Goal: Book appointment/travel/reservation

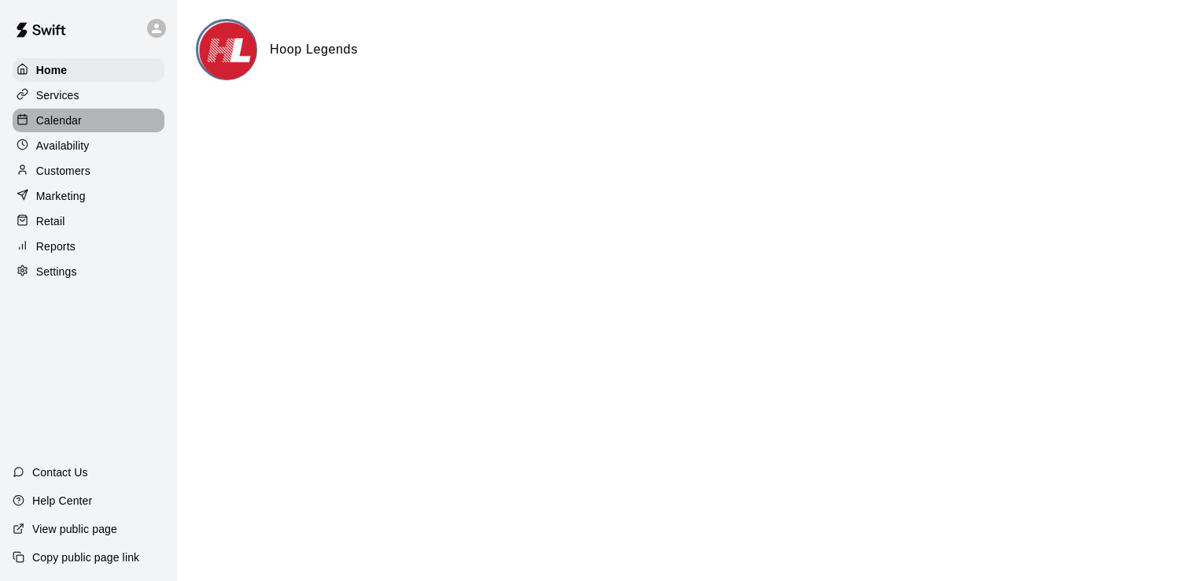
click at [69, 128] on p "Calendar" at bounding box center [59, 121] width 46 height 16
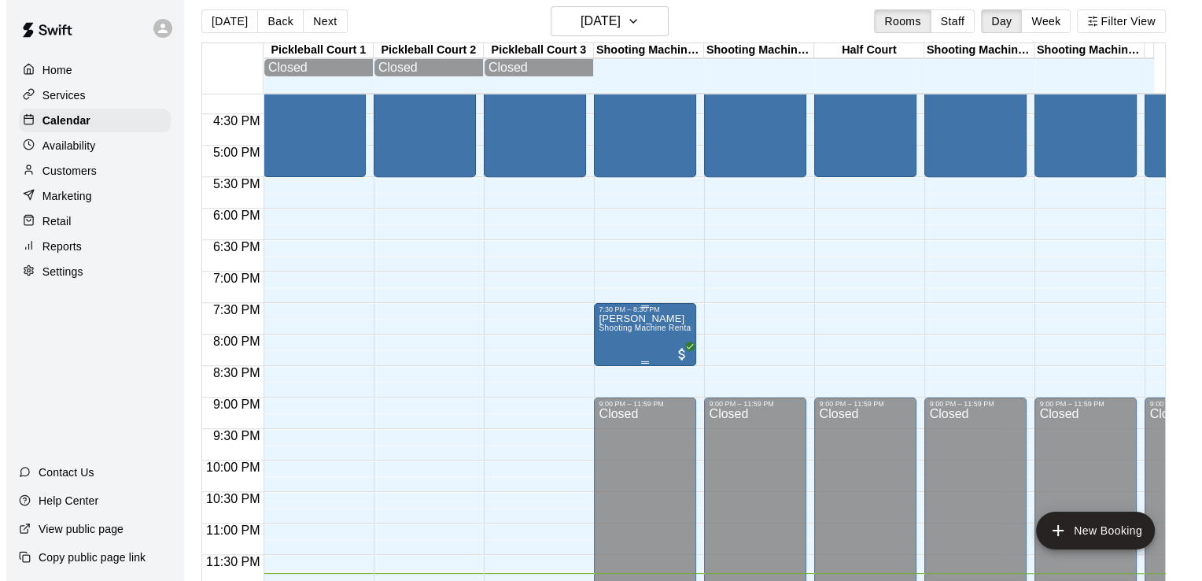
scroll to position [25, 0]
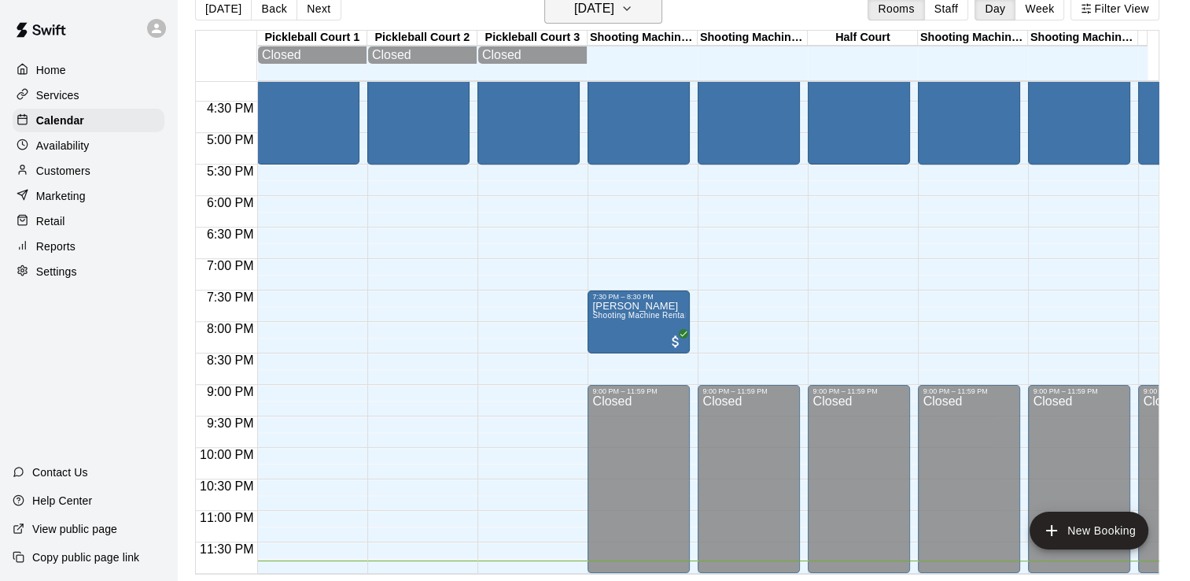
click at [633, 8] on icon "button" at bounding box center [627, 8] width 13 height 19
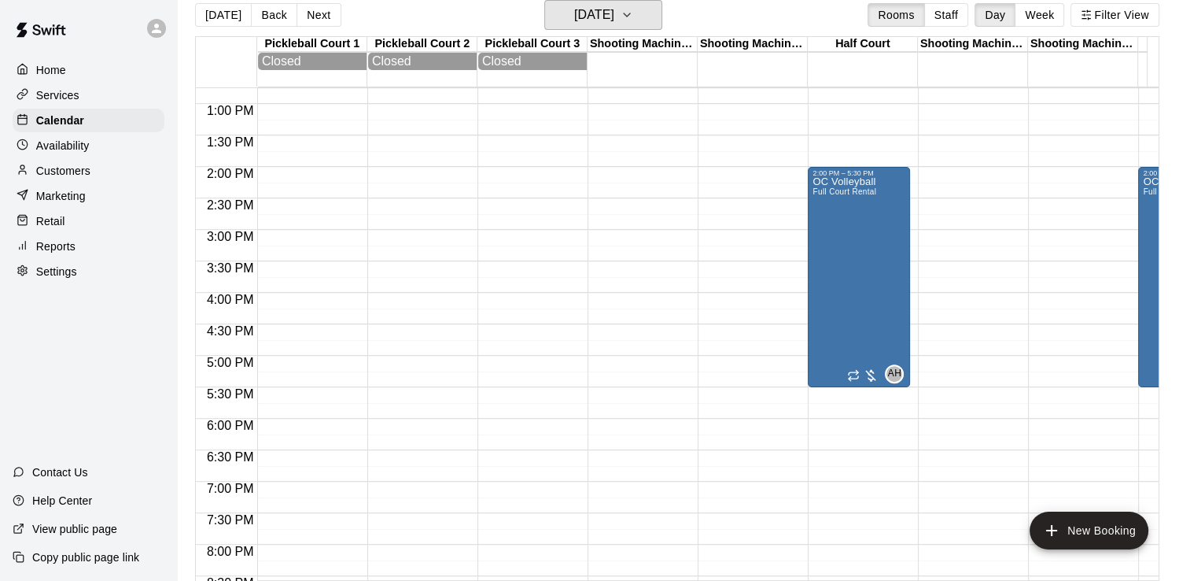
scroll to position [796, 0]
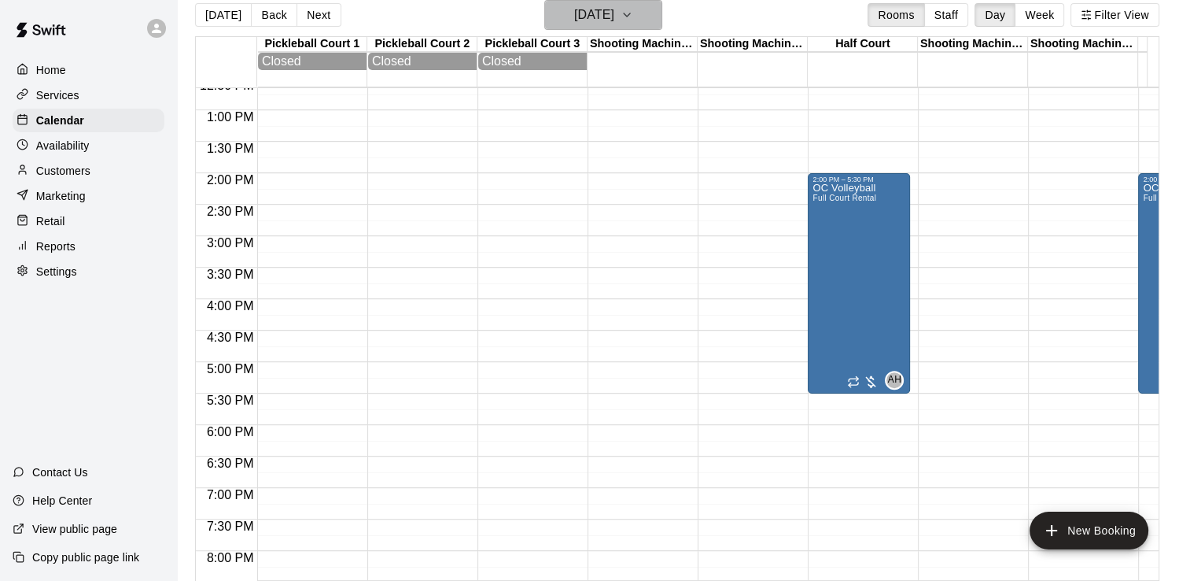
click at [615, 13] on h6 "[DATE]" at bounding box center [594, 15] width 40 height 22
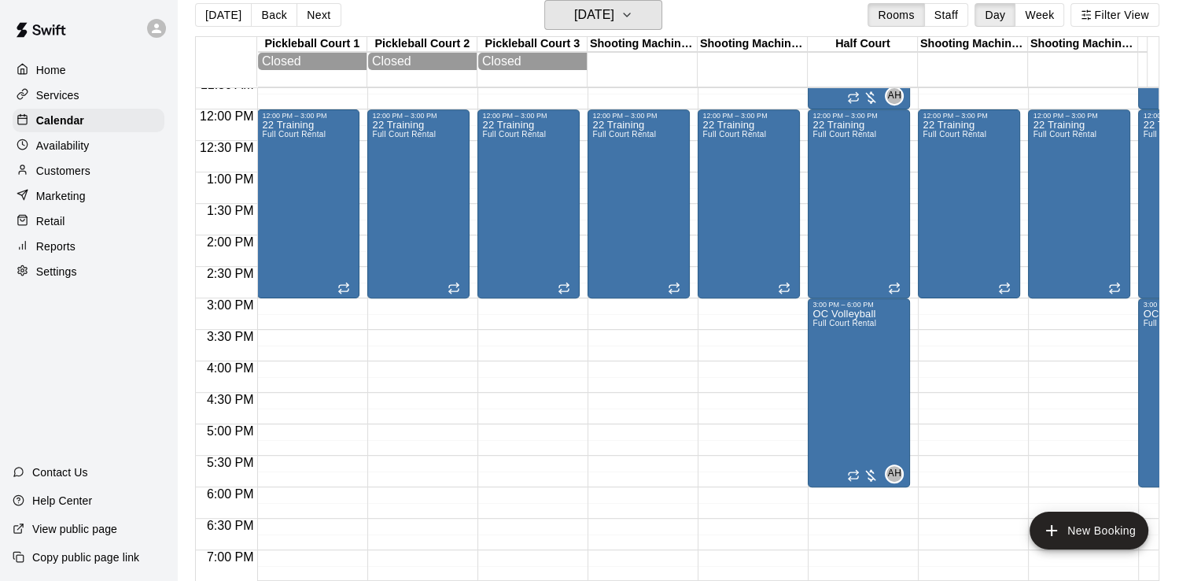
scroll to position [639, 0]
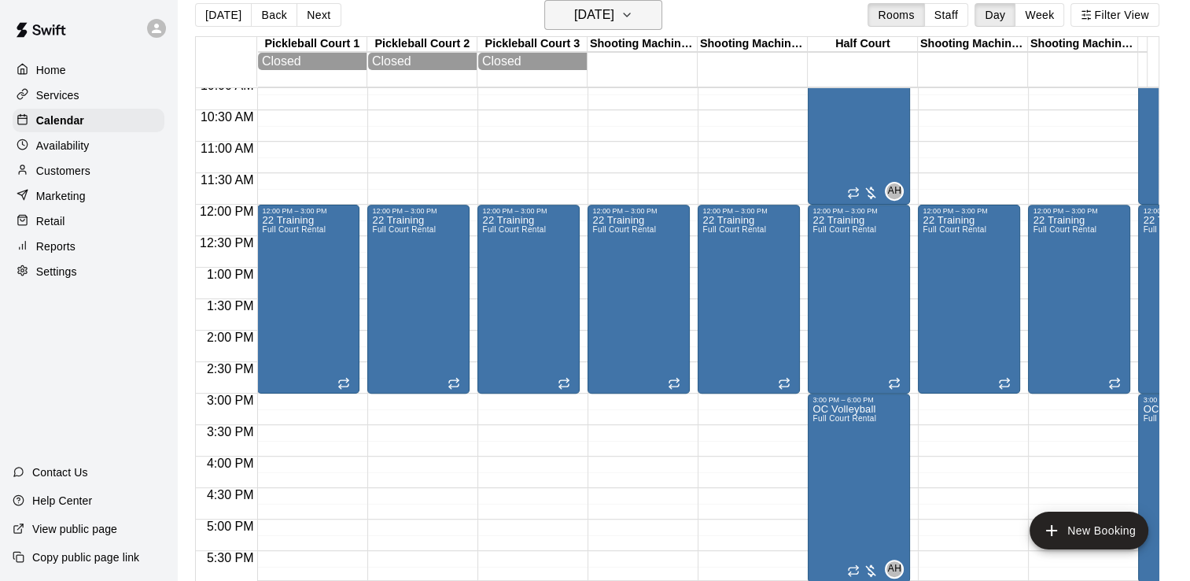
click at [615, 18] on h6 "[DATE]" at bounding box center [594, 15] width 40 height 22
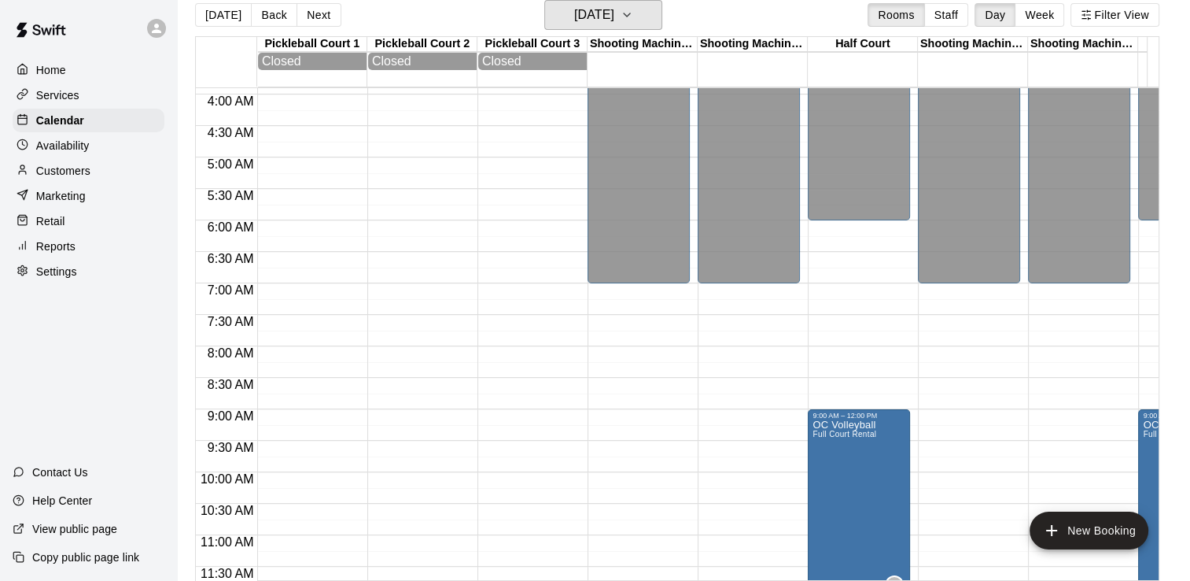
scroll to position [9, 0]
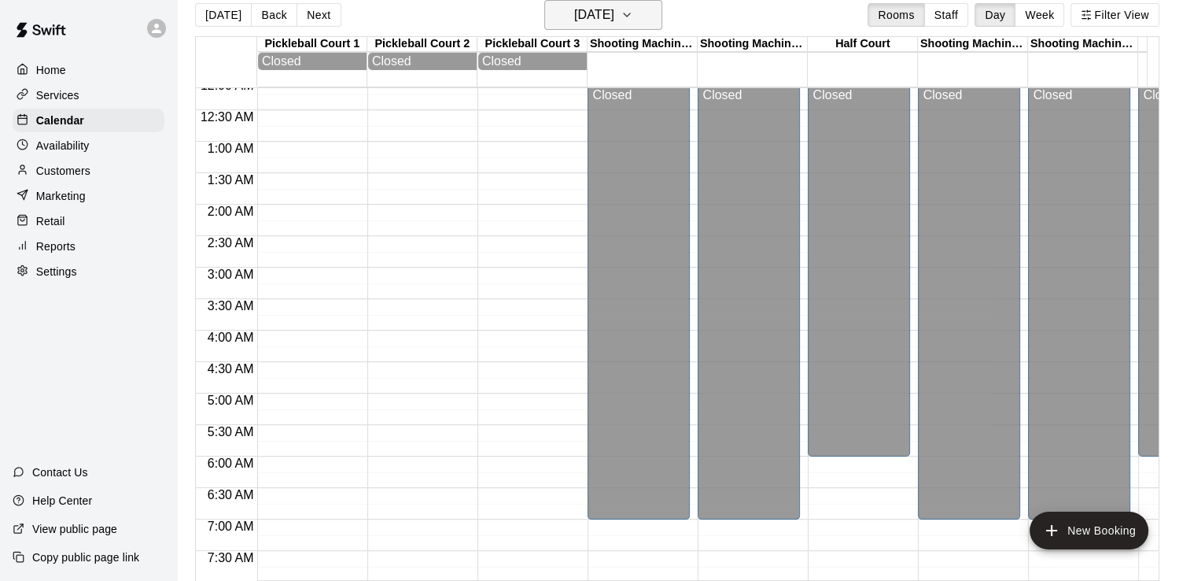
click at [590, 18] on h6 "[DATE]" at bounding box center [594, 15] width 40 height 22
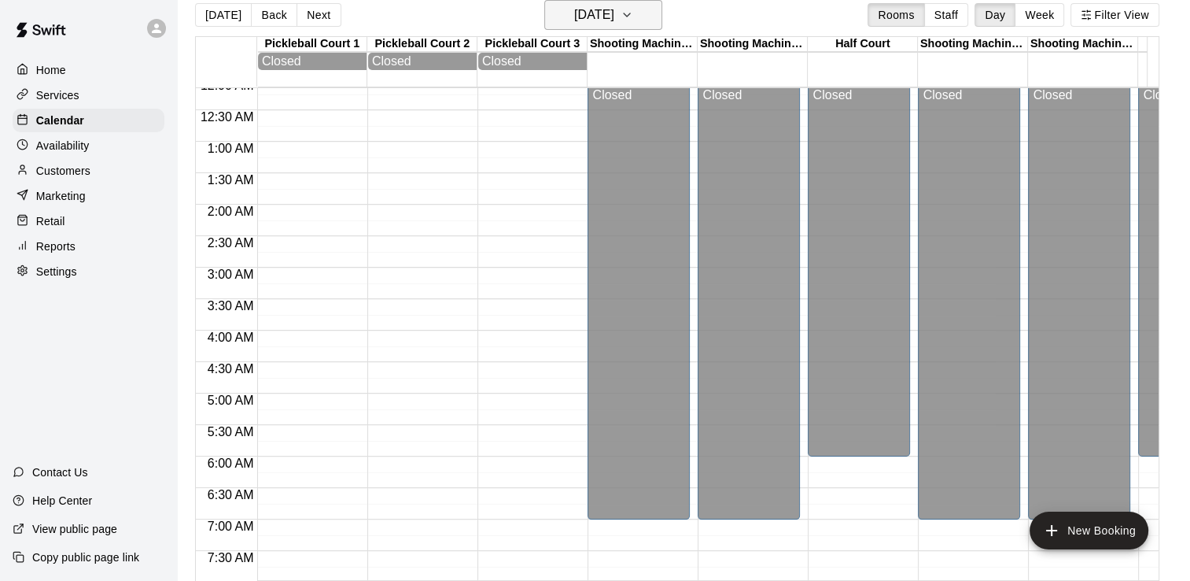
click at [644, 8] on button "[DATE]" at bounding box center [603, 15] width 118 height 30
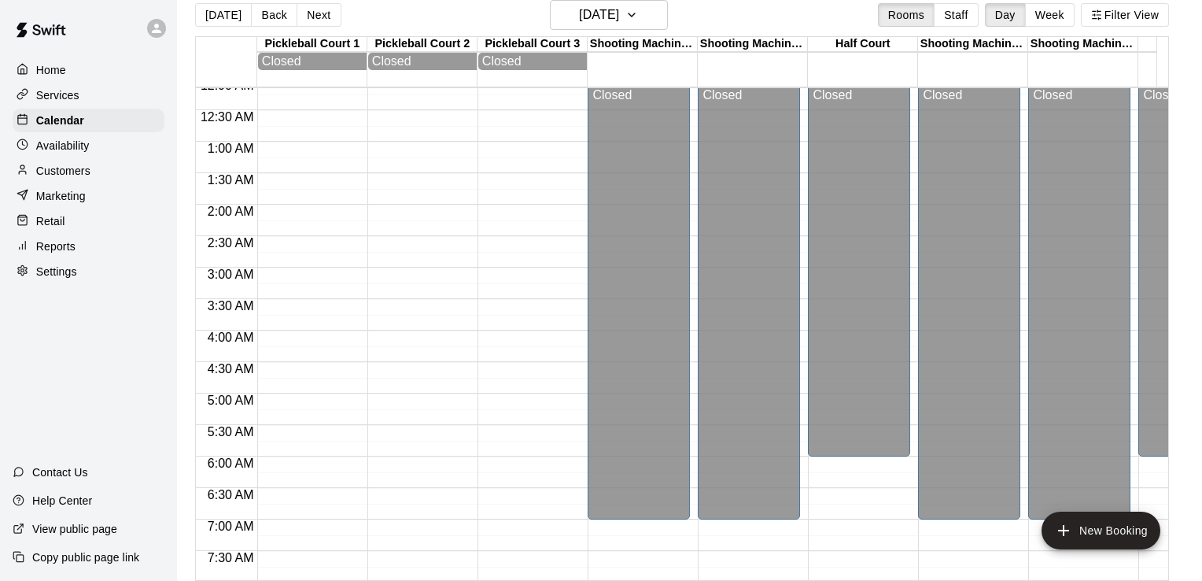
drag, startPoint x: 869, startPoint y: 470, endPoint x: 861, endPoint y: 456, distance: 15.9
click at [862, 580] on div at bounding box center [595, 587] width 1190 height 0
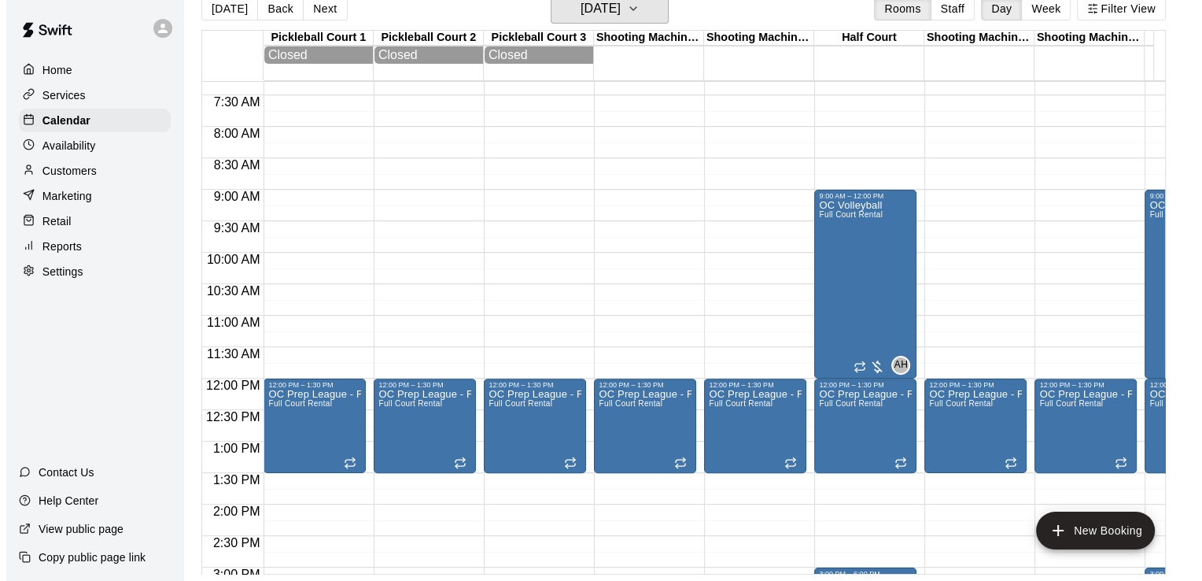
scroll to position [482, 0]
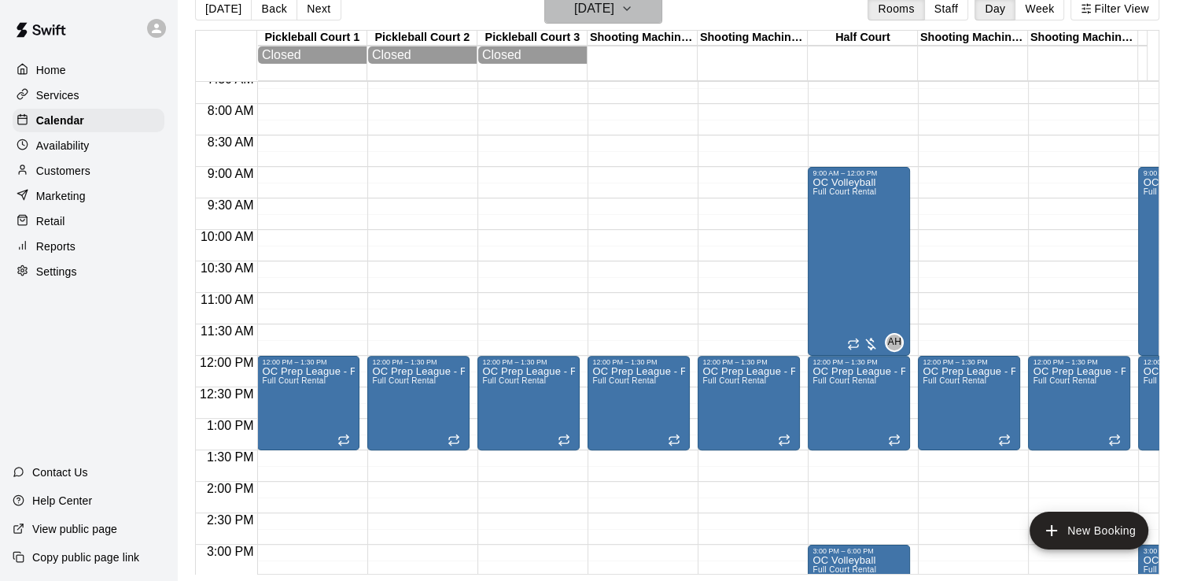
click at [633, 14] on icon "button" at bounding box center [627, 8] width 13 height 19
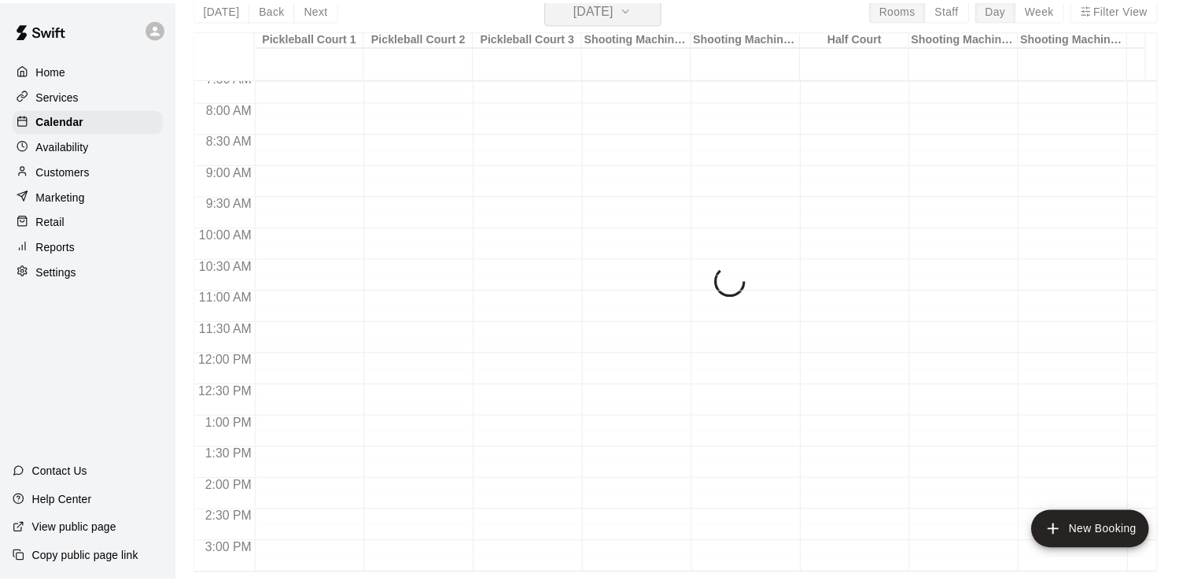
scroll to position [19, 0]
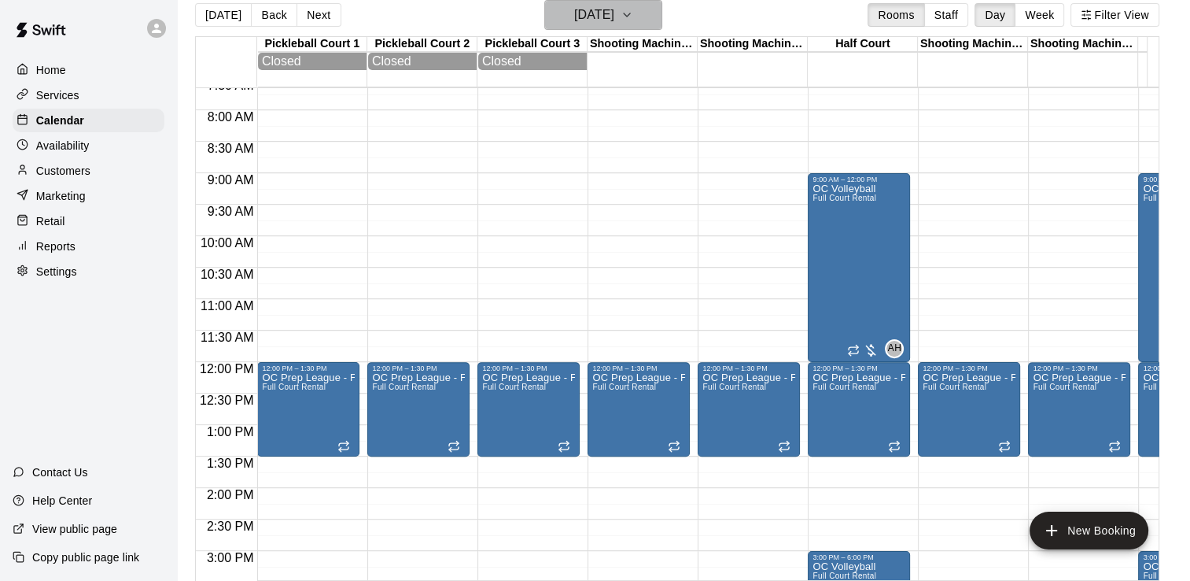
click at [614, 22] on h6 "[DATE]" at bounding box center [594, 15] width 40 height 22
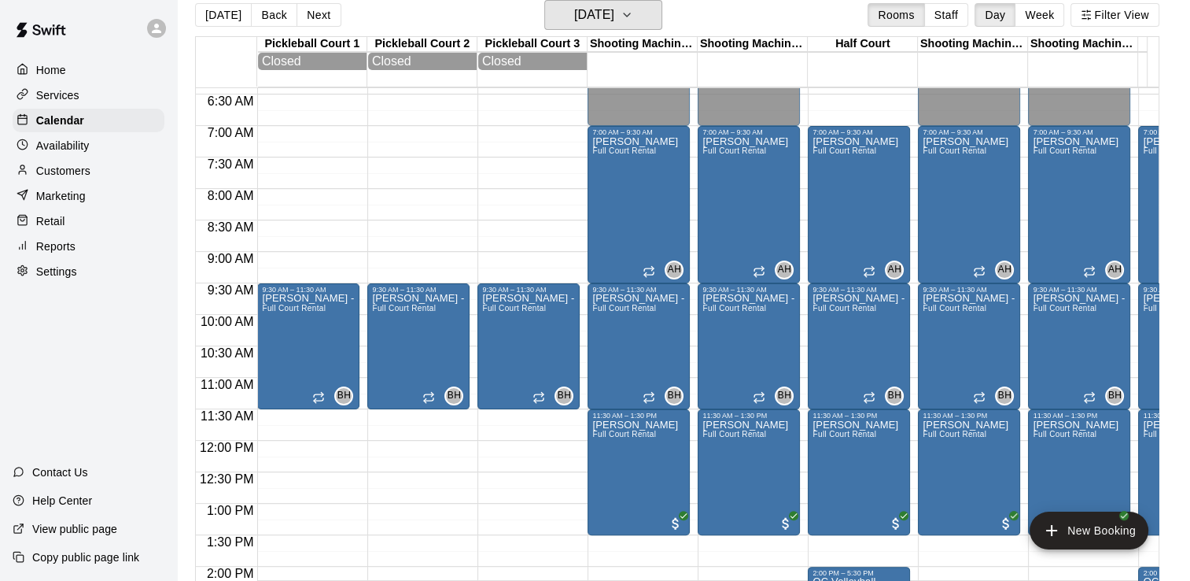
scroll to position [324, 0]
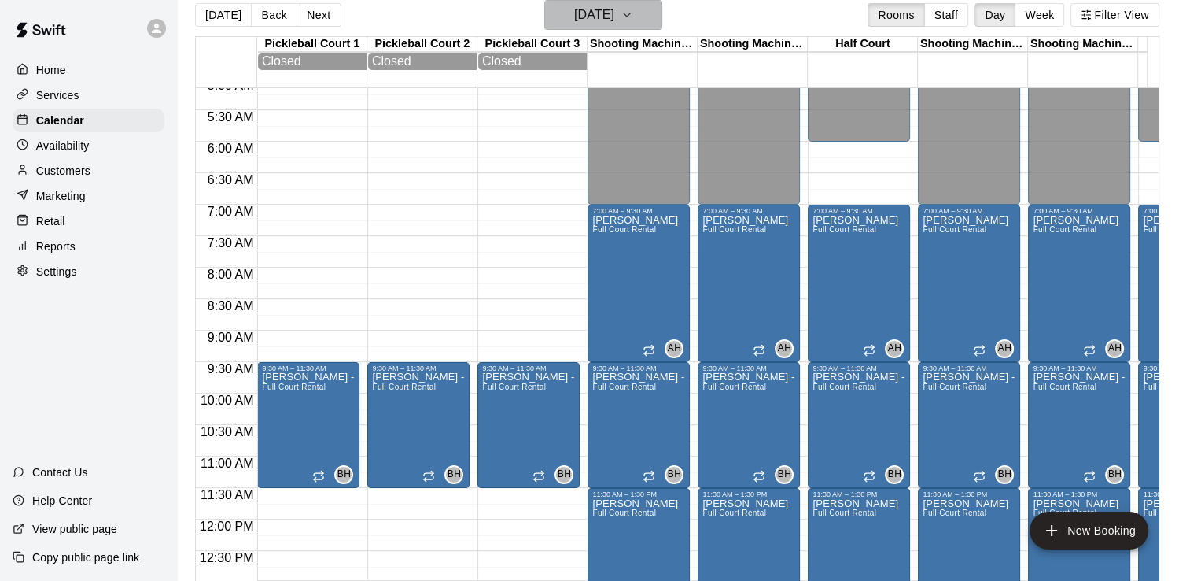
click at [574, 16] on h6 "[DATE]" at bounding box center [594, 15] width 40 height 22
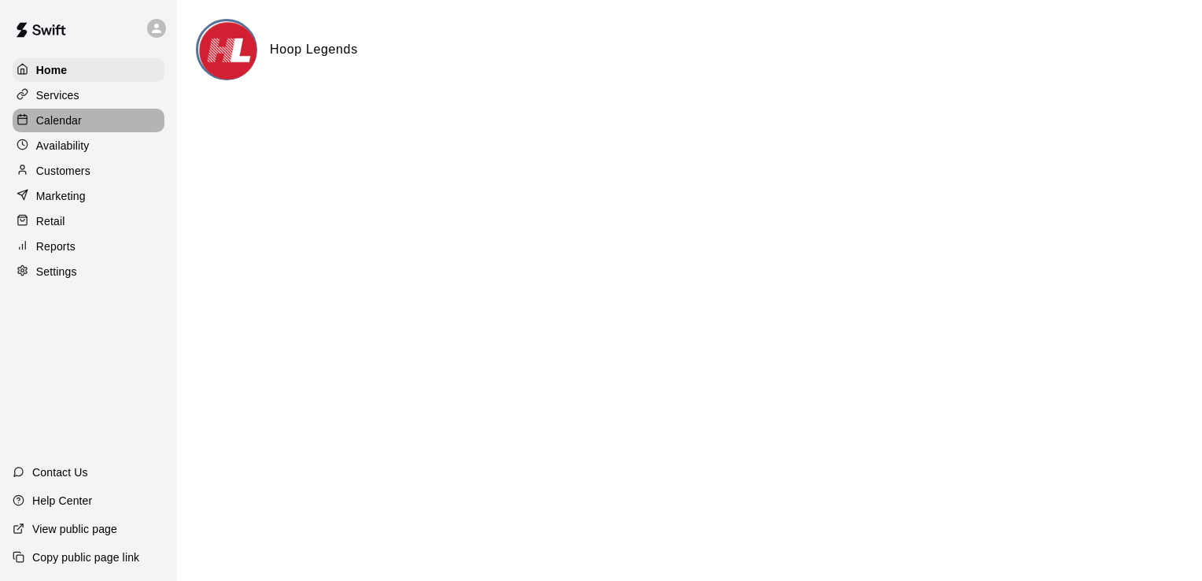
click at [50, 123] on p "Calendar" at bounding box center [59, 121] width 46 height 16
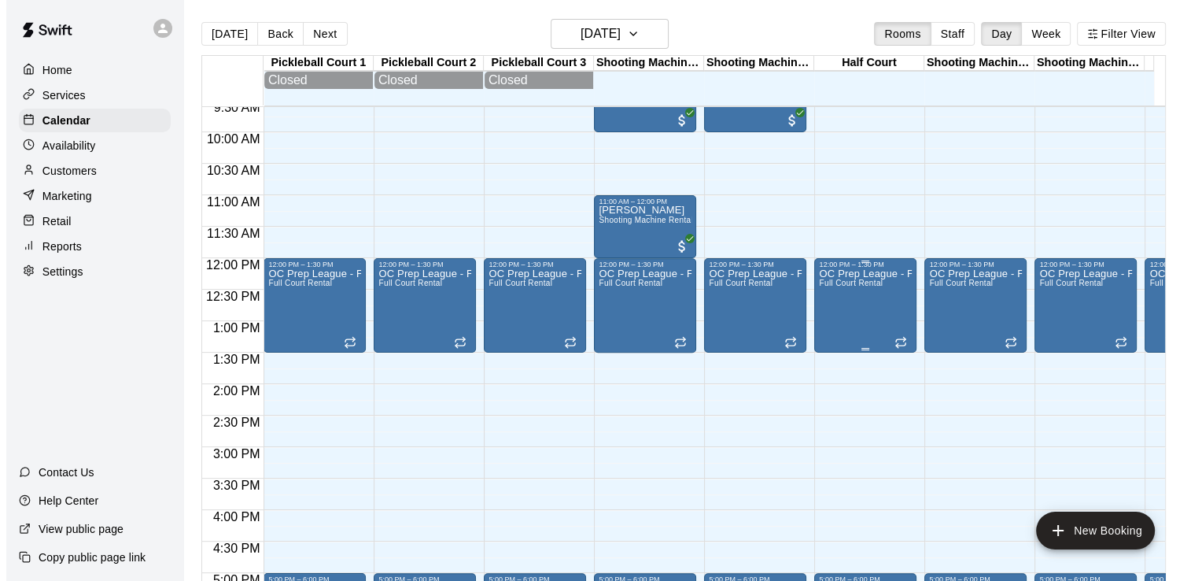
scroll to position [640, 0]
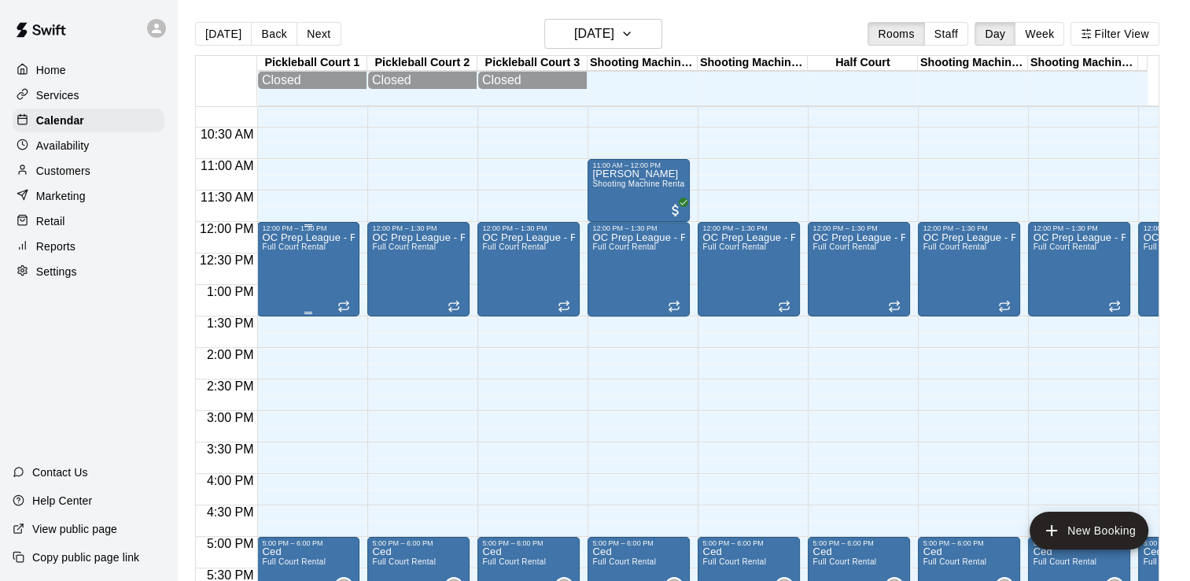
click at [305, 276] on div "OC Prep League - Fall Full Court Rental" at bounding box center [308, 522] width 93 height 581
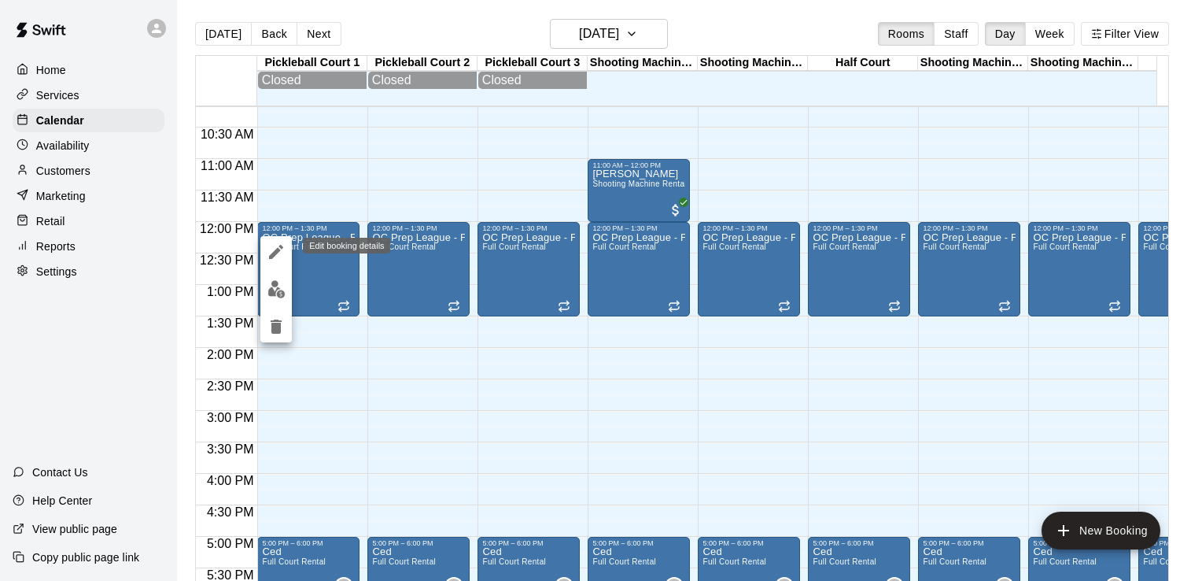
click at [280, 252] on icon "edit" at bounding box center [276, 251] width 19 height 19
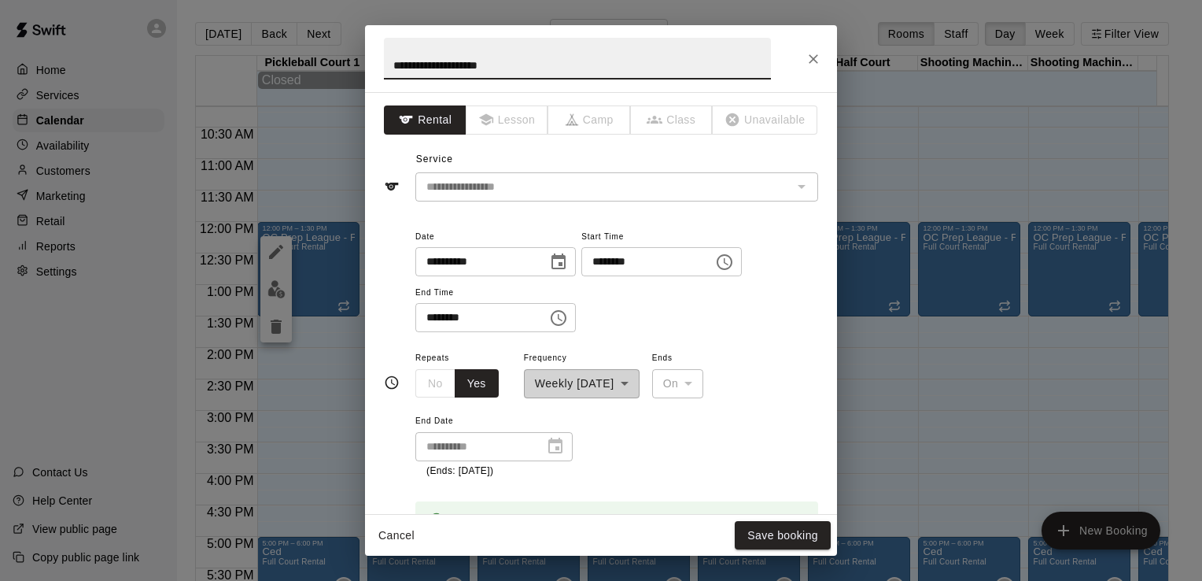
click at [434, 319] on input "********" at bounding box center [475, 317] width 121 height 29
type input "********"
click at [677, 315] on div "**********" at bounding box center [616, 280] width 403 height 106
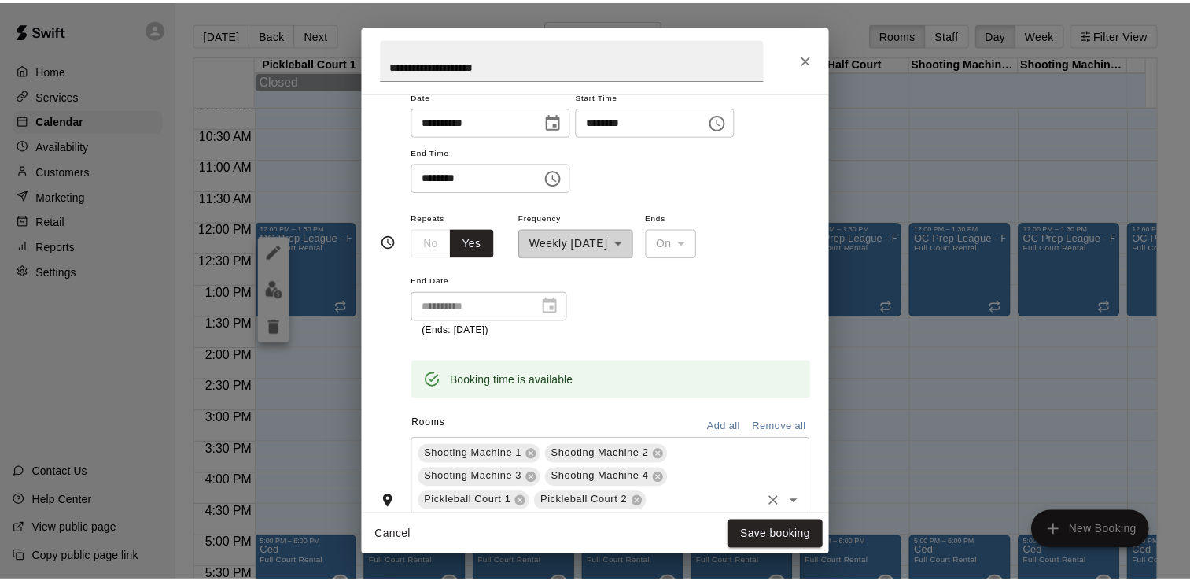
scroll to position [157, 0]
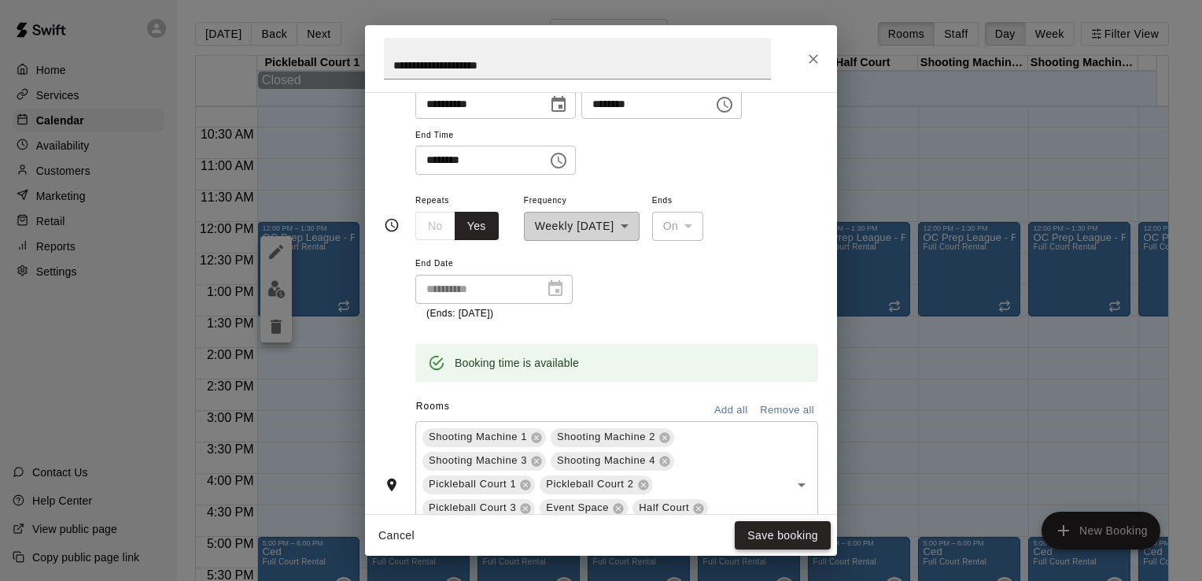
click at [762, 536] on button "Save booking" at bounding box center [783, 535] width 96 height 29
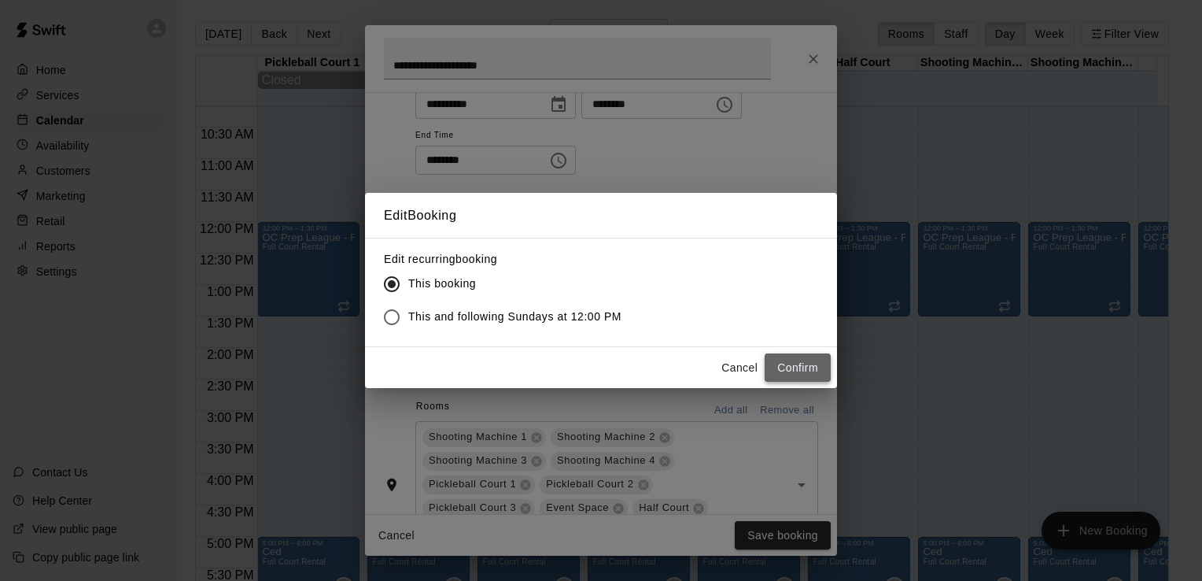
click at [808, 371] on button "Confirm" at bounding box center [798, 367] width 66 height 29
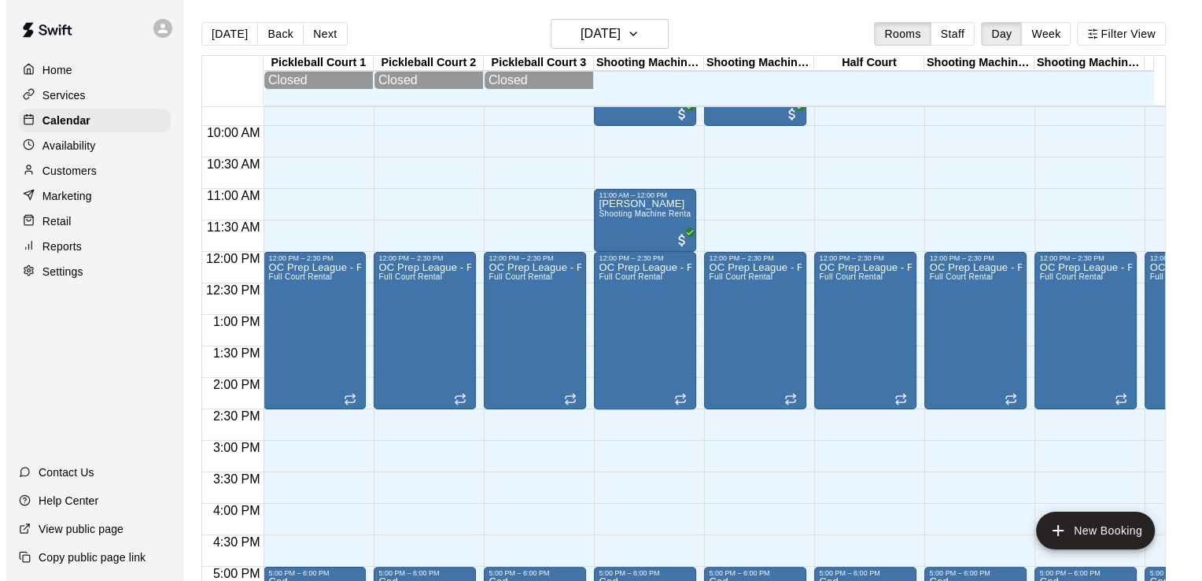
scroll to position [560, 0]
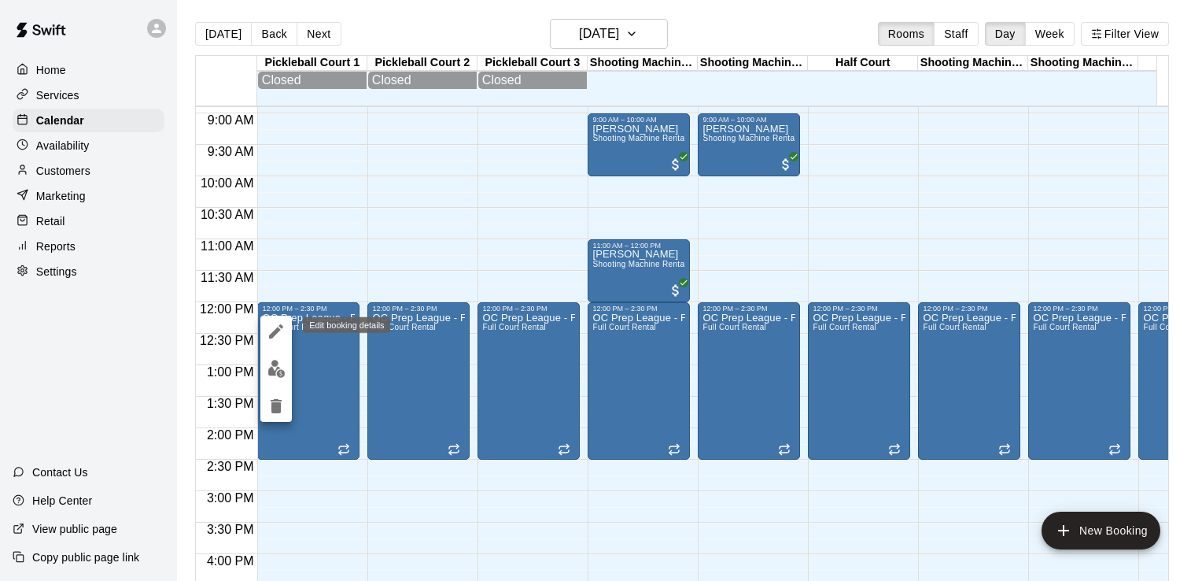
click at [274, 326] on icon "edit" at bounding box center [276, 331] width 19 height 19
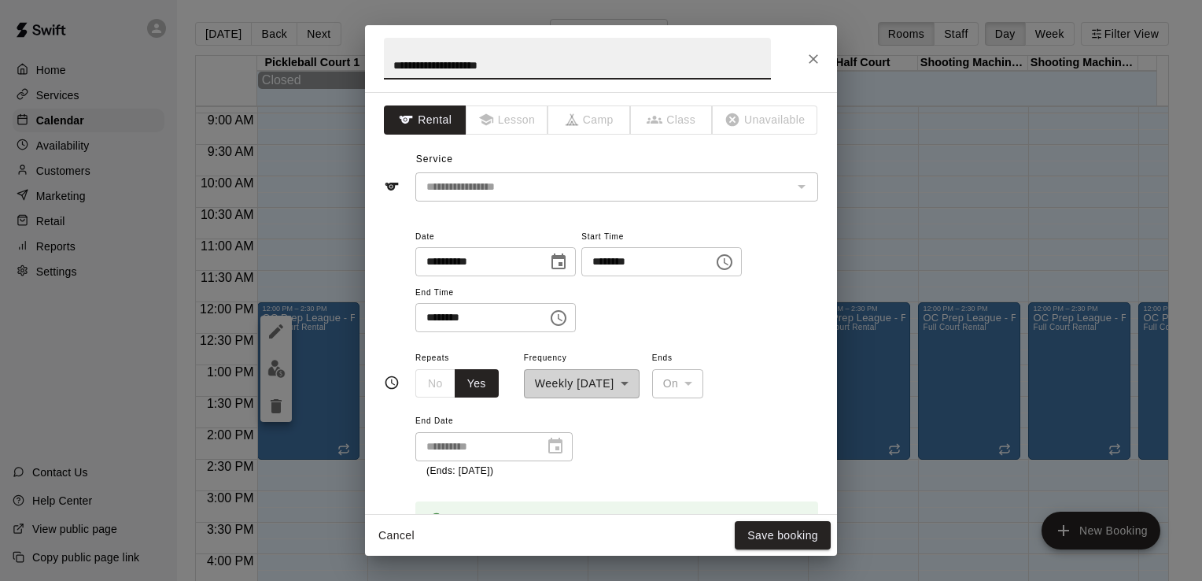
click at [433, 318] on input "********" at bounding box center [475, 317] width 121 height 29
type input "********"
click at [637, 443] on div "**********" at bounding box center [616, 413] width 403 height 131
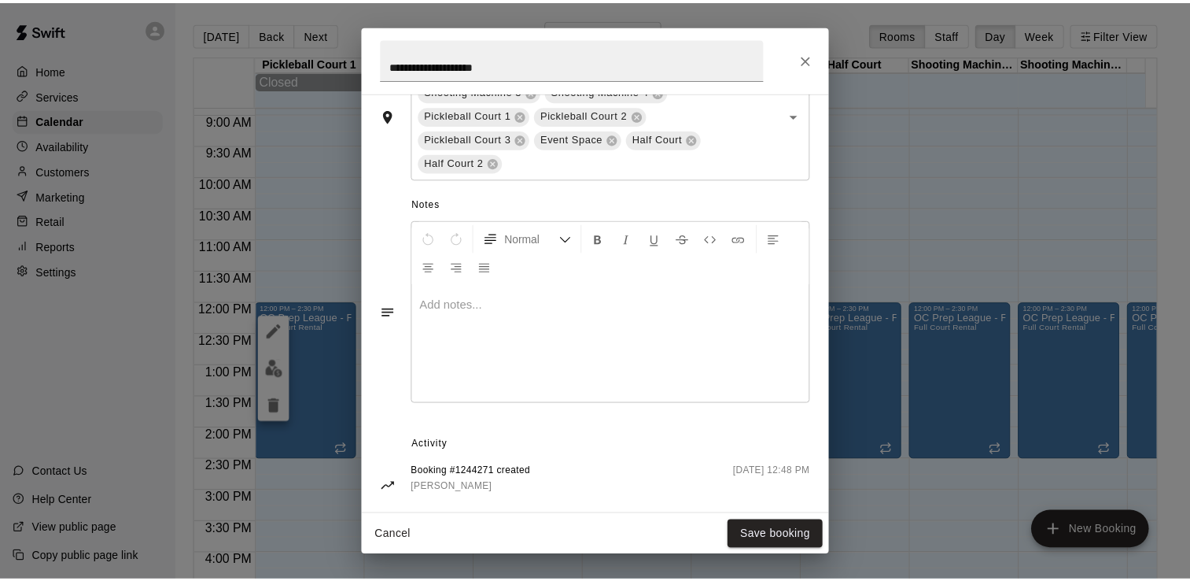
scroll to position [548, 0]
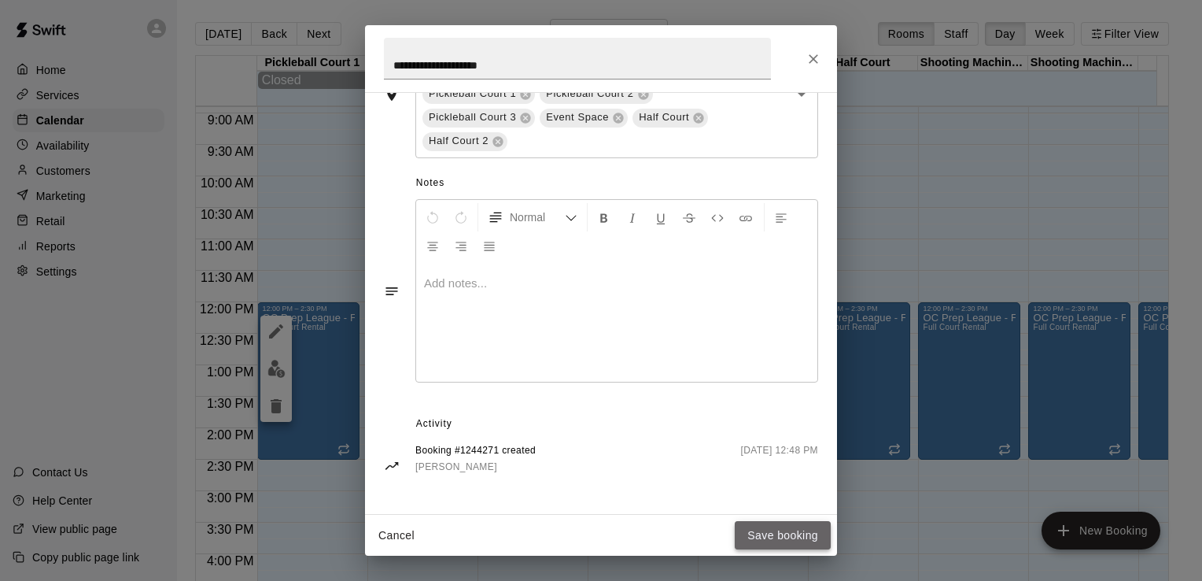
click at [786, 537] on button "Save booking" at bounding box center [783, 535] width 96 height 29
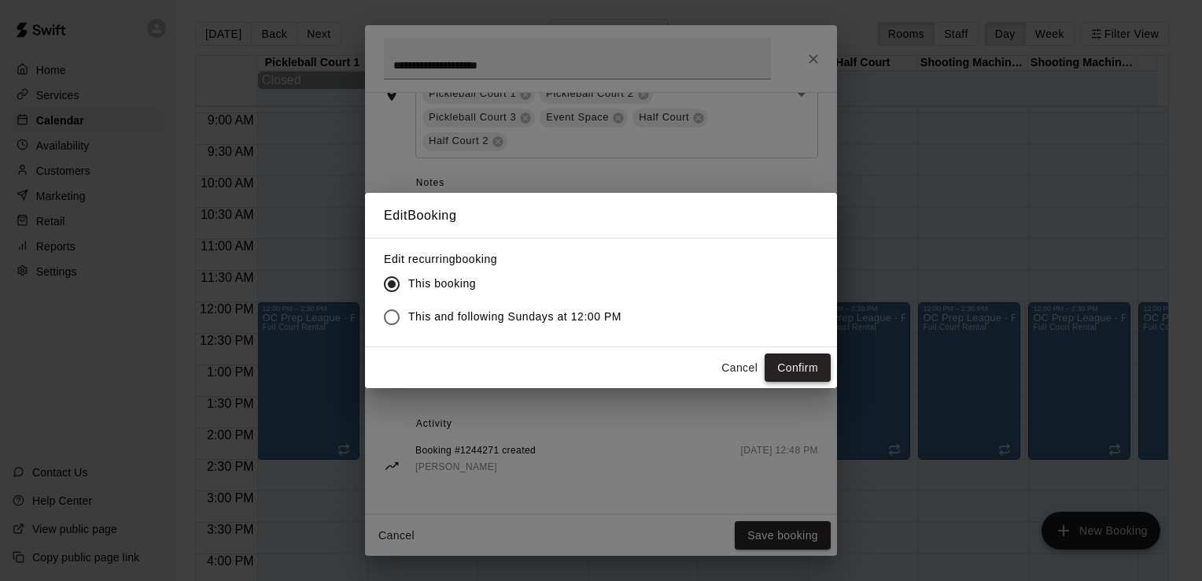
click at [796, 366] on button "Confirm" at bounding box center [798, 367] width 66 height 29
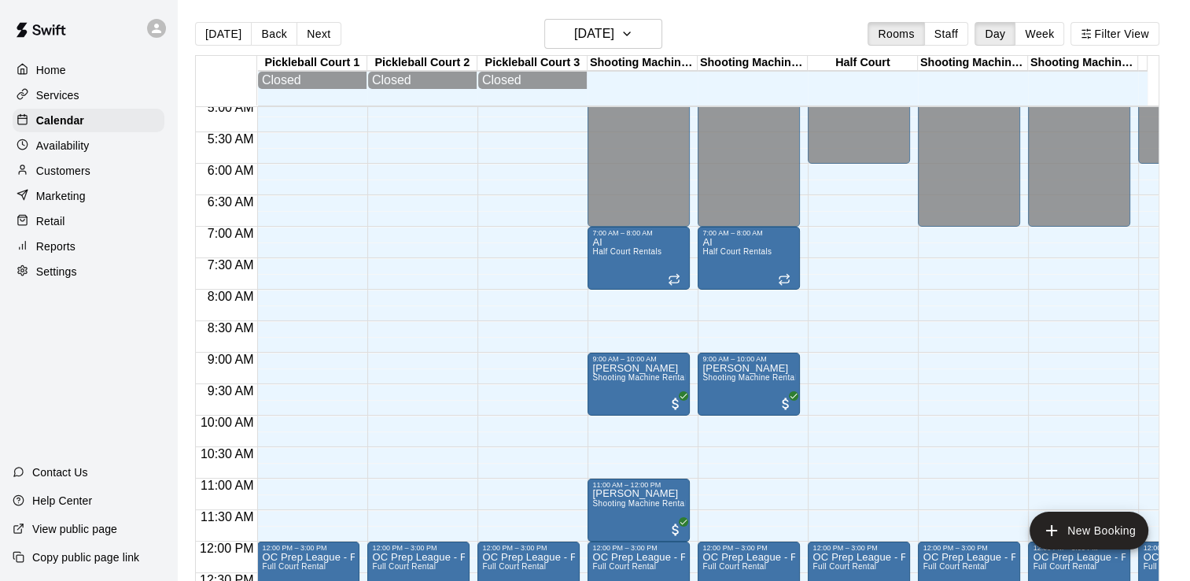
scroll to position [167, 0]
